Goal: Find specific fact: Find specific fact

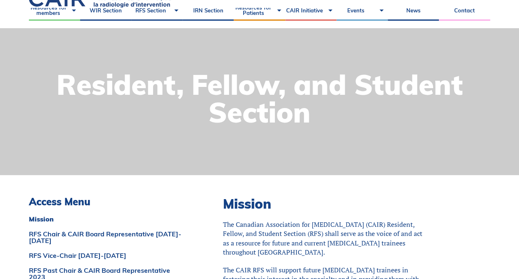
scroll to position [48, 0]
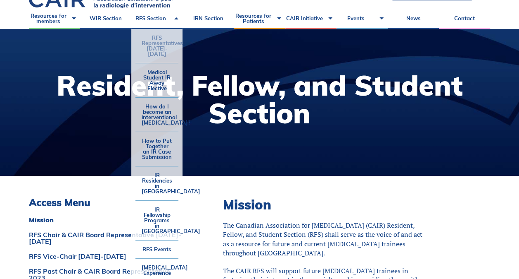
click at [159, 37] on link "RFS Representatives [DATE]-[DATE]" at bounding box center [157, 46] width 43 height 34
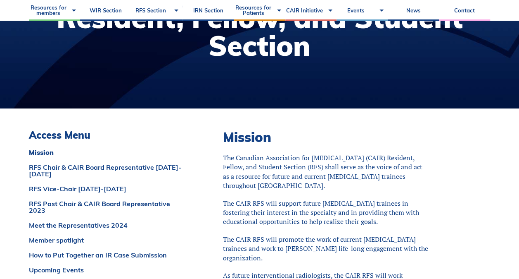
scroll to position [117, 0]
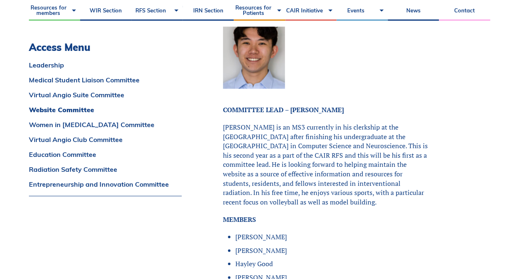
scroll to position [2152, 0]
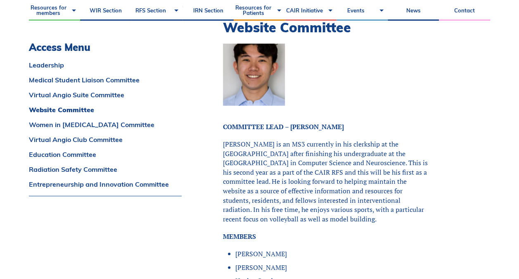
drag, startPoint x: 223, startPoint y: 107, endPoint x: 304, endPoint y: 184, distance: 111.1
click at [304, 184] on p "Michael is an MS3 currently in his clerkship at the University of Alberta after…" at bounding box center [325, 180] width 205 height 83
drag, startPoint x: 304, startPoint y: 184, endPoint x: 295, endPoint y: 184, distance: 8.3
click at [295, 184] on p "Michael is an MS3 currently in his clerkship at the University of Alberta after…" at bounding box center [325, 180] width 205 height 83
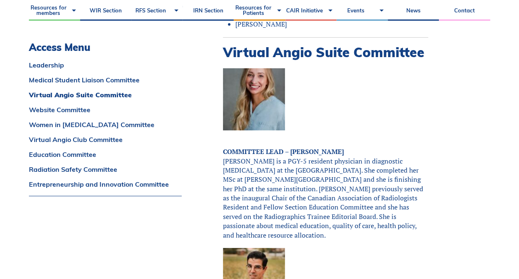
scroll to position [1400, 0]
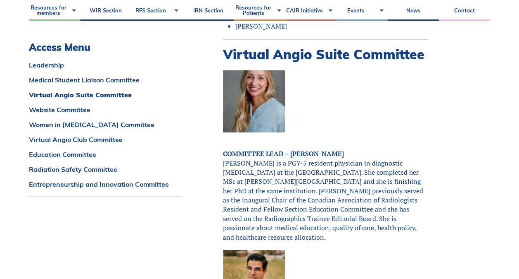
copy p "Michael is an MS3 currently in his clerkship at the University of Alberta after…"
